Goal: Navigation & Orientation: Understand site structure

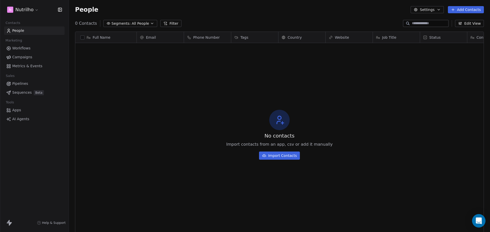
click at [480, 221] on icon "Open Intercom Messenger" at bounding box center [479, 221] width 6 height 7
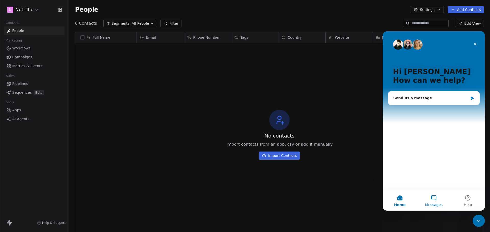
click at [432, 199] on button "Messages" at bounding box center [434, 201] width 34 height 20
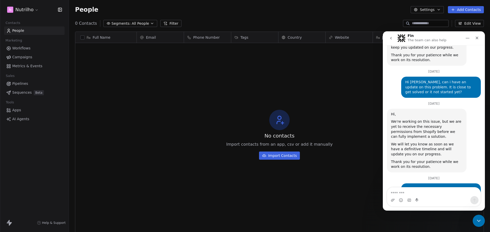
scroll to position [1990, 0]
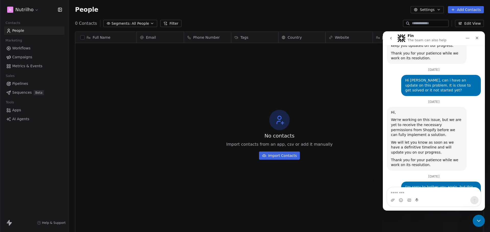
click at [318, 95] on div "No contacts Import contacts from an app, csv or add it manually Import Contacts" at bounding box center [279, 134] width 408 height 181
click at [478, 38] on icon "Close" at bounding box center [477, 38] width 4 height 4
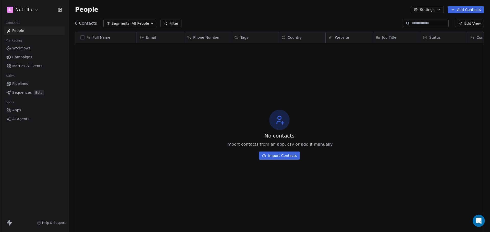
click at [23, 66] on span "Metrics & Events" at bounding box center [27, 66] width 30 height 5
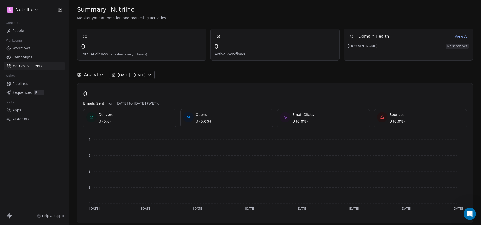
click at [18, 47] on span "Workflows" at bounding box center [21, 48] width 18 height 5
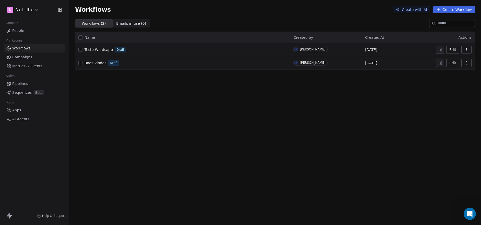
click at [33, 56] on link "Campaigns" at bounding box center [34, 57] width 60 height 8
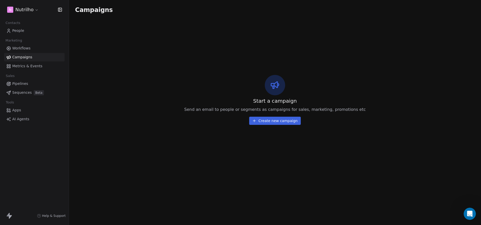
click at [20, 109] on span "Apps" at bounding box center [16, 110] width 9 height 5
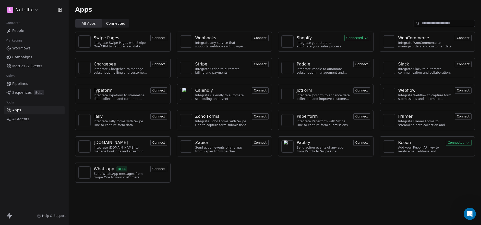
click at [21, 120] on span "AI Agents" at bounding box center [20, 119] width 17 height 5
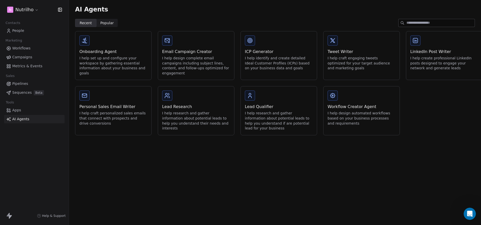
click at [21, 111] on link "Apps" at bounding box center [34, 110] width 60 height 8
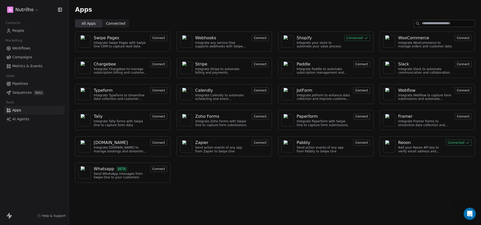
click at [111, 26] on span "Connected" at bounding box center [115, 23] width 19 height 5
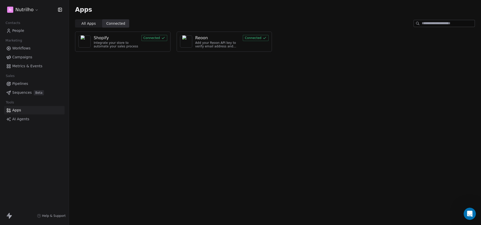
click at [85, 24] on span "All Apps" at bounding box center [88, 23] width 14 height 5
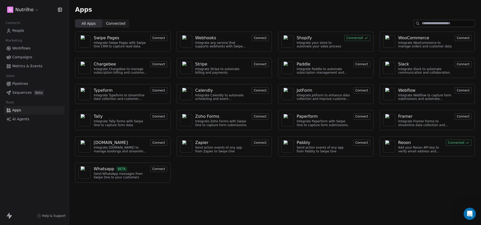
click at [56, 217] on span "Help & Support" at bounding box center [53, 216] width 23 height 4
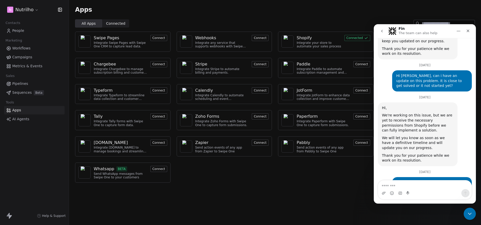
scroll to position [1990, 0]
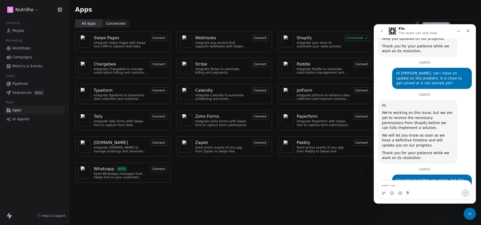
click at [383, 31] on icon "go back" at bounding box center [382, 31] width 4 height 4
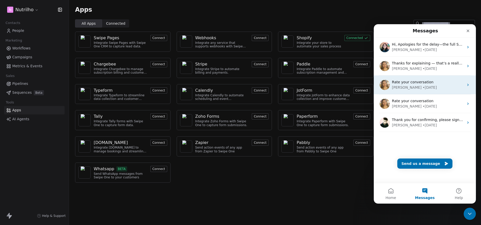
scroll to position [0, 0]
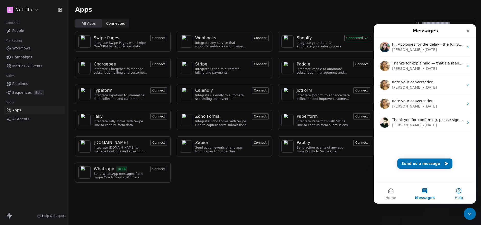
click at [460, 191] on button "Help" at bounding box center [459, 193] width 34 height 20
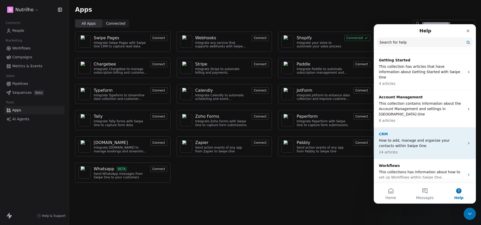
scroll to position [26, 0]
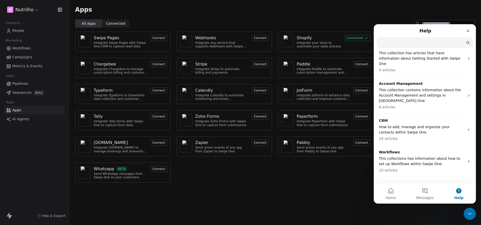
click at [390, 42] on input "Search for help" at bounding box center [424, 43] width 95 height 10
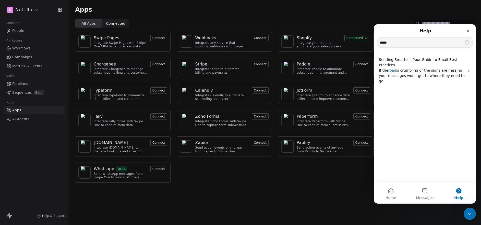
scroll to position [0, 0]
type input "*****"
click at [387, 190] on button "Home" at bounding box center [391, 193] width 34 height 20
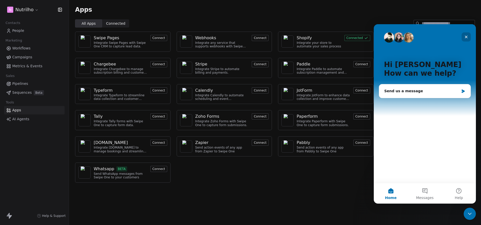
click at [464, 35] on icon "Close" at bounding box center [466, 37] width 4 height 4
